Goal: Information Seeking & Learning: Learn about a topic

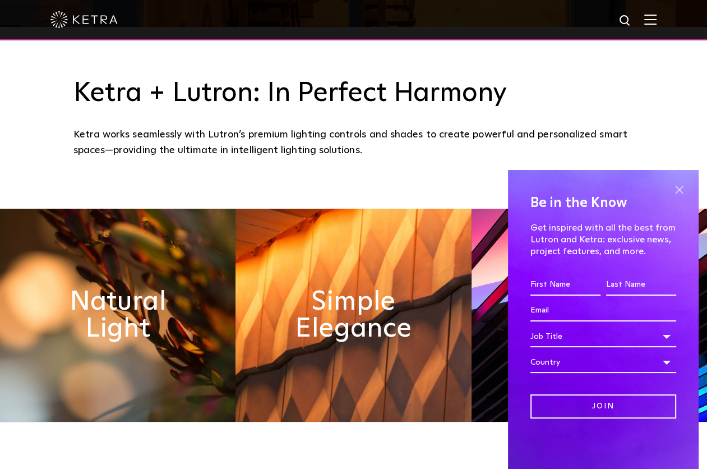
click at [679, 189] on span at bounding box center [678, 189] width 17 height 17
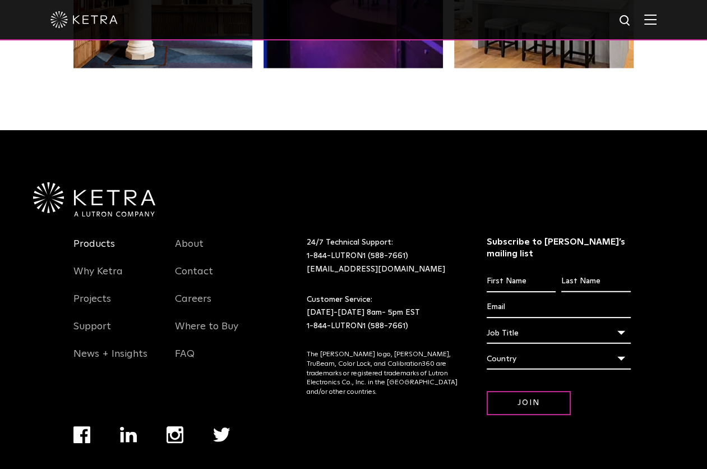
scroll to position [2335, 0]
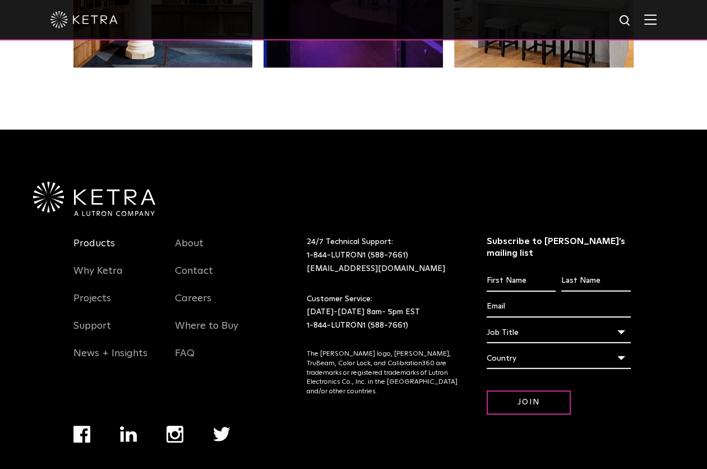
click at [95, 242] on link "Products" at bounding box center [93, 250] width 41 height 26
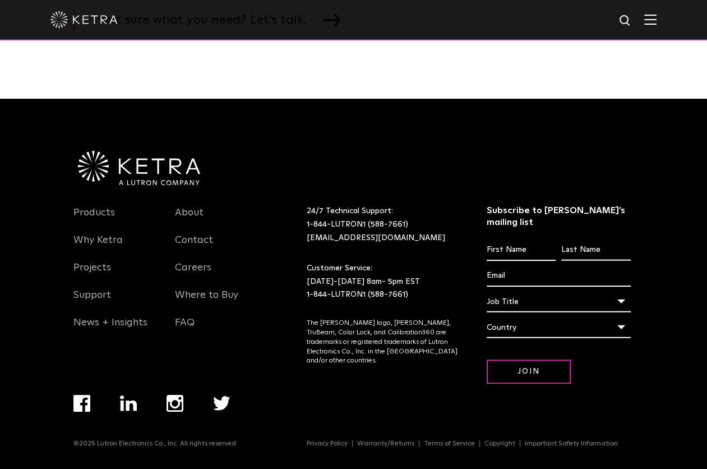
scroll to position [1982, 0]
click at [103, 223] on link "Products" at bounding box center [93, 219] width 41 height 26
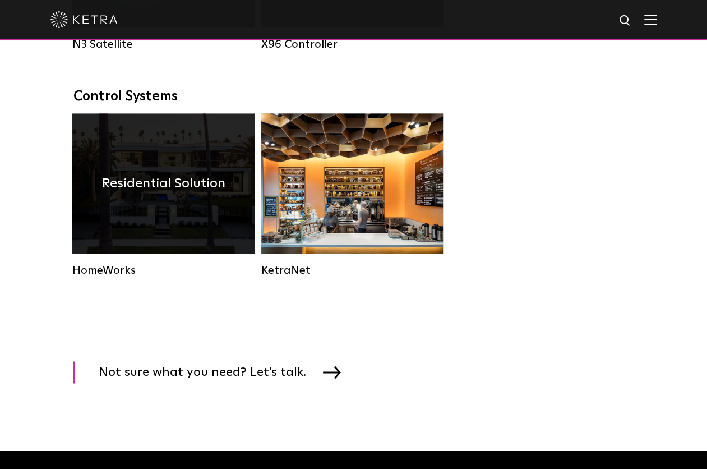
scroll to position [1444, 0]
click at [191, 194] on h4 "Residential Solution" at bounding box center [163, 183] width 123 height 21
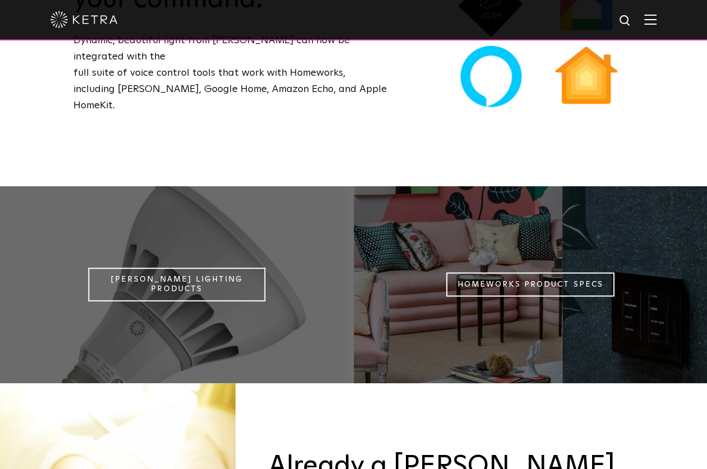
scroll to position [877, 0]
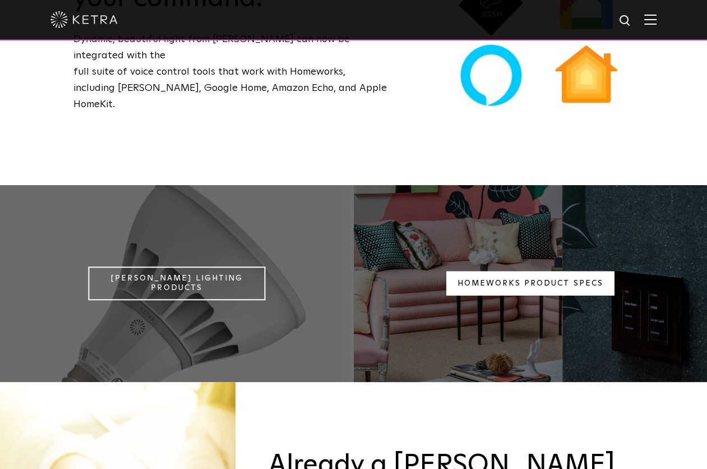
click at [499, 271] on link "Homeworks Product Specs" at bounding box center [530, 283] width 168 height 24
